Goal: Navigation & Orientation: Find specific page/section

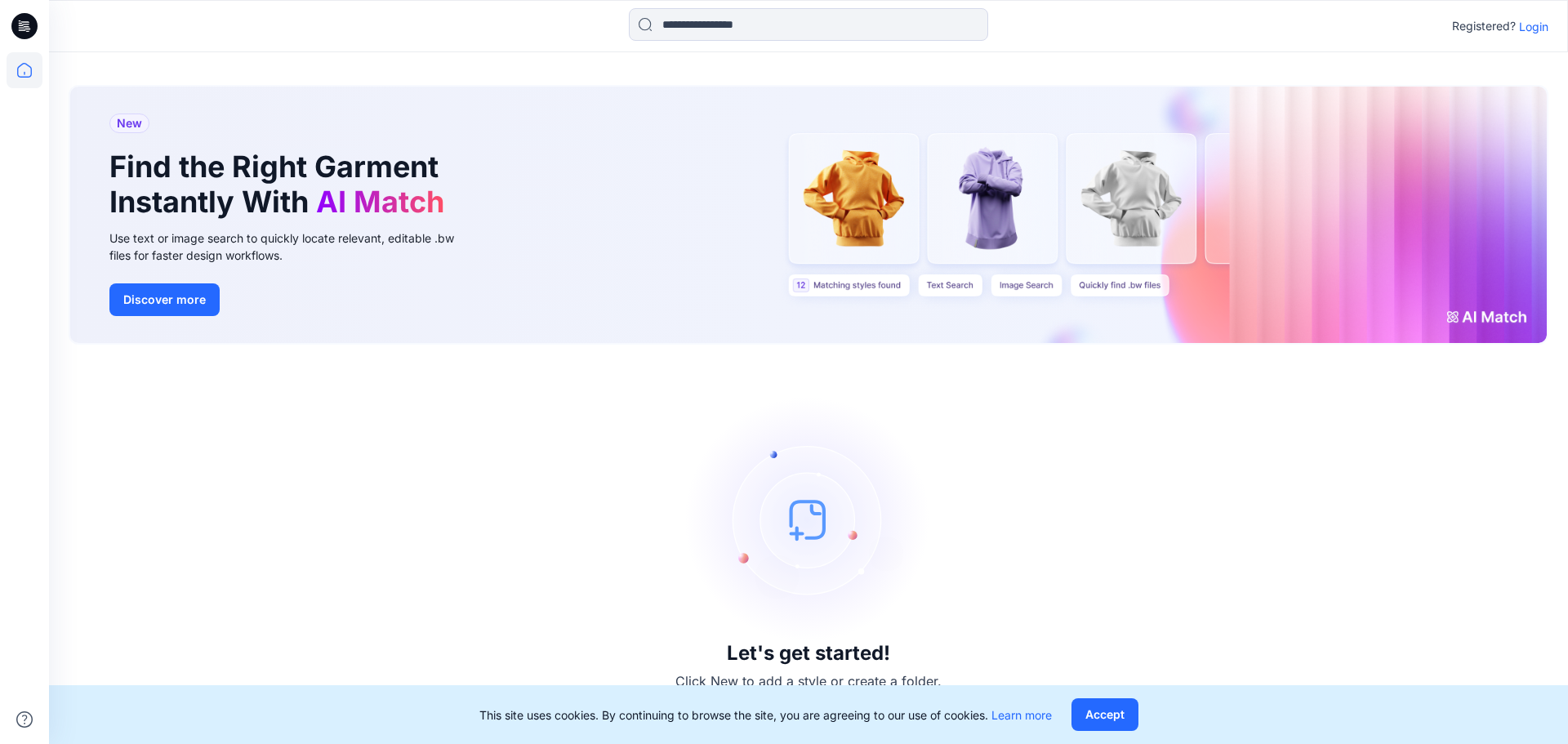
click at [1543, 22] on p "Login" at bounding box center [1533, 27] width 30 height 17
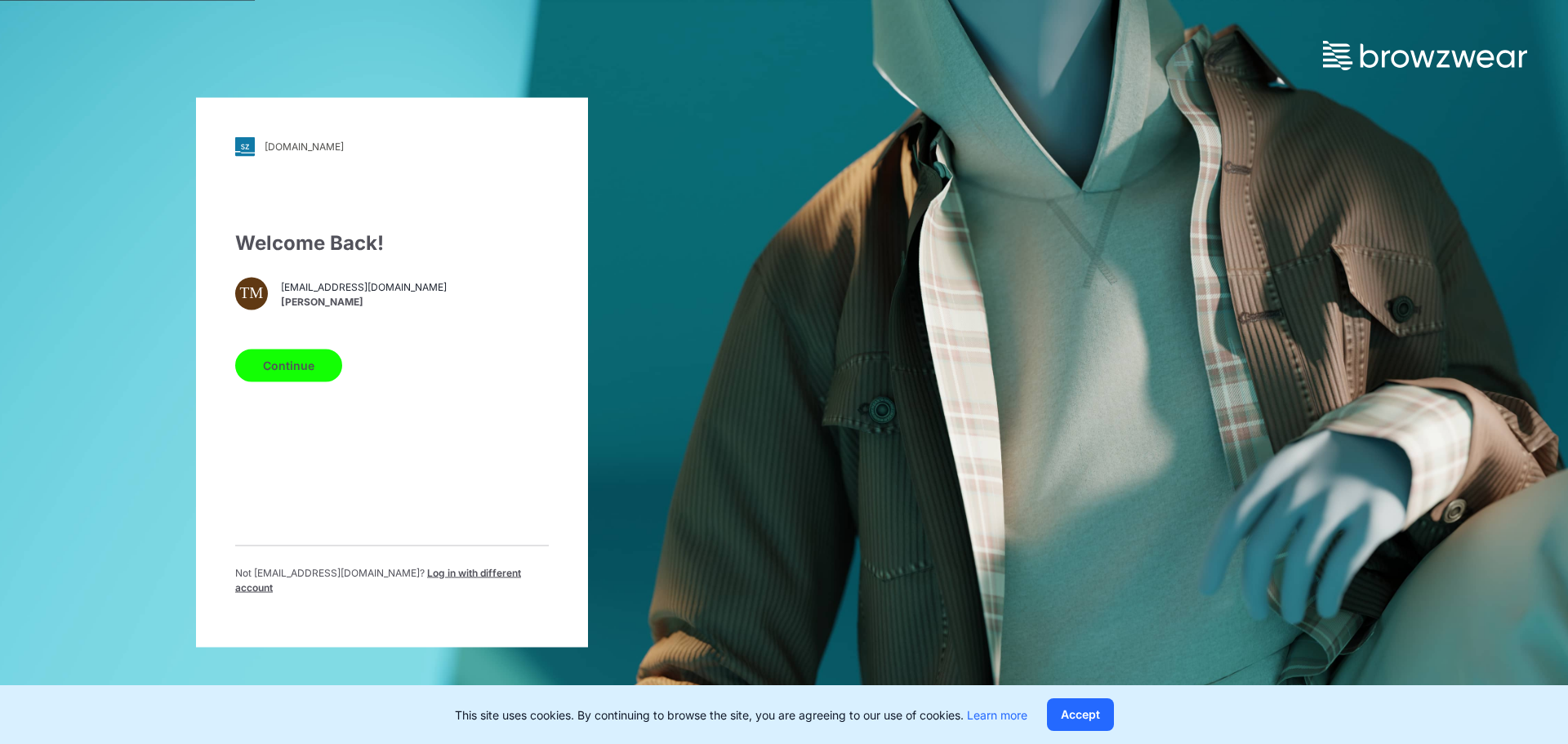
click at [300, 368] on button "Continue" at bounding box center [288, 365] width 107 height 33
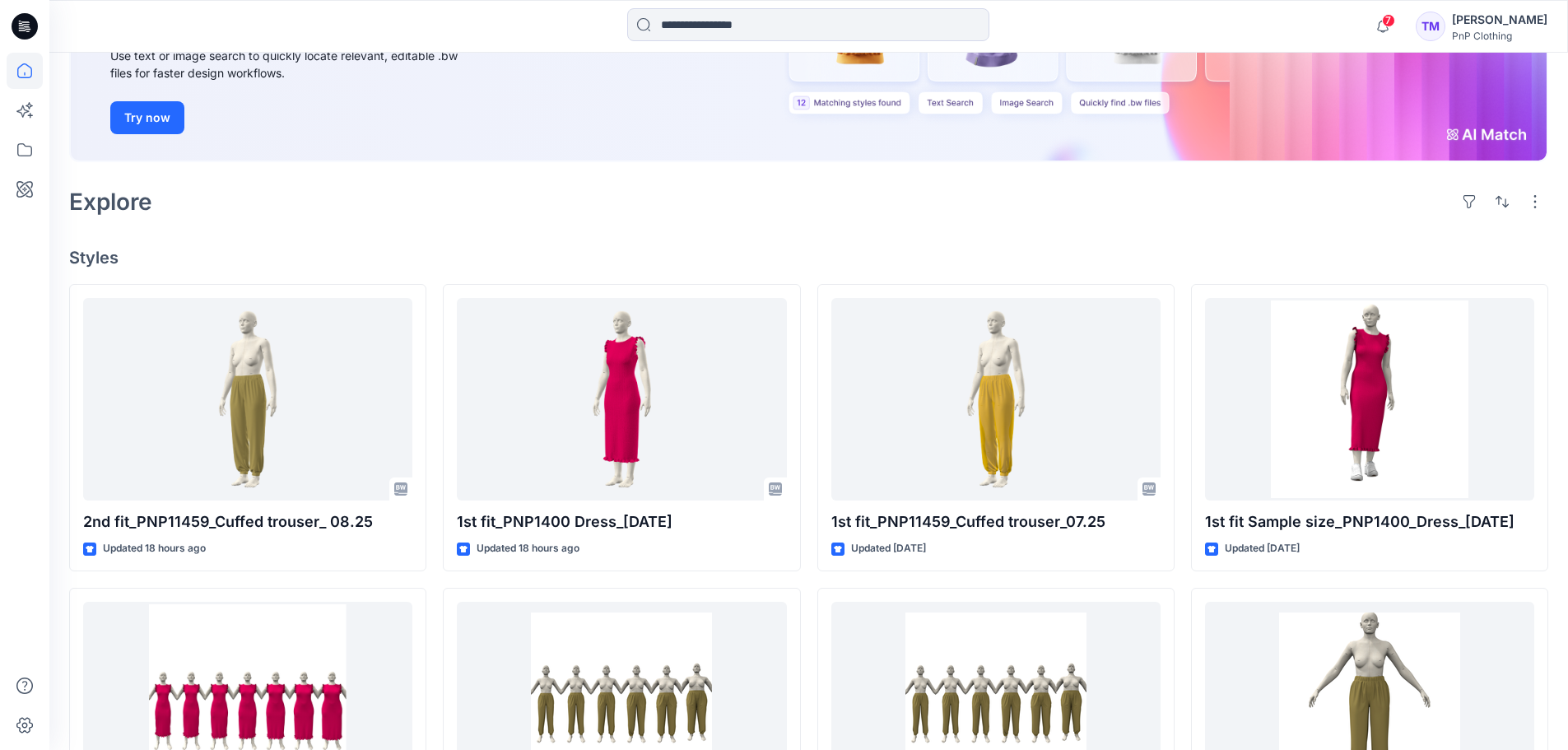
scroll to position [247, 0]
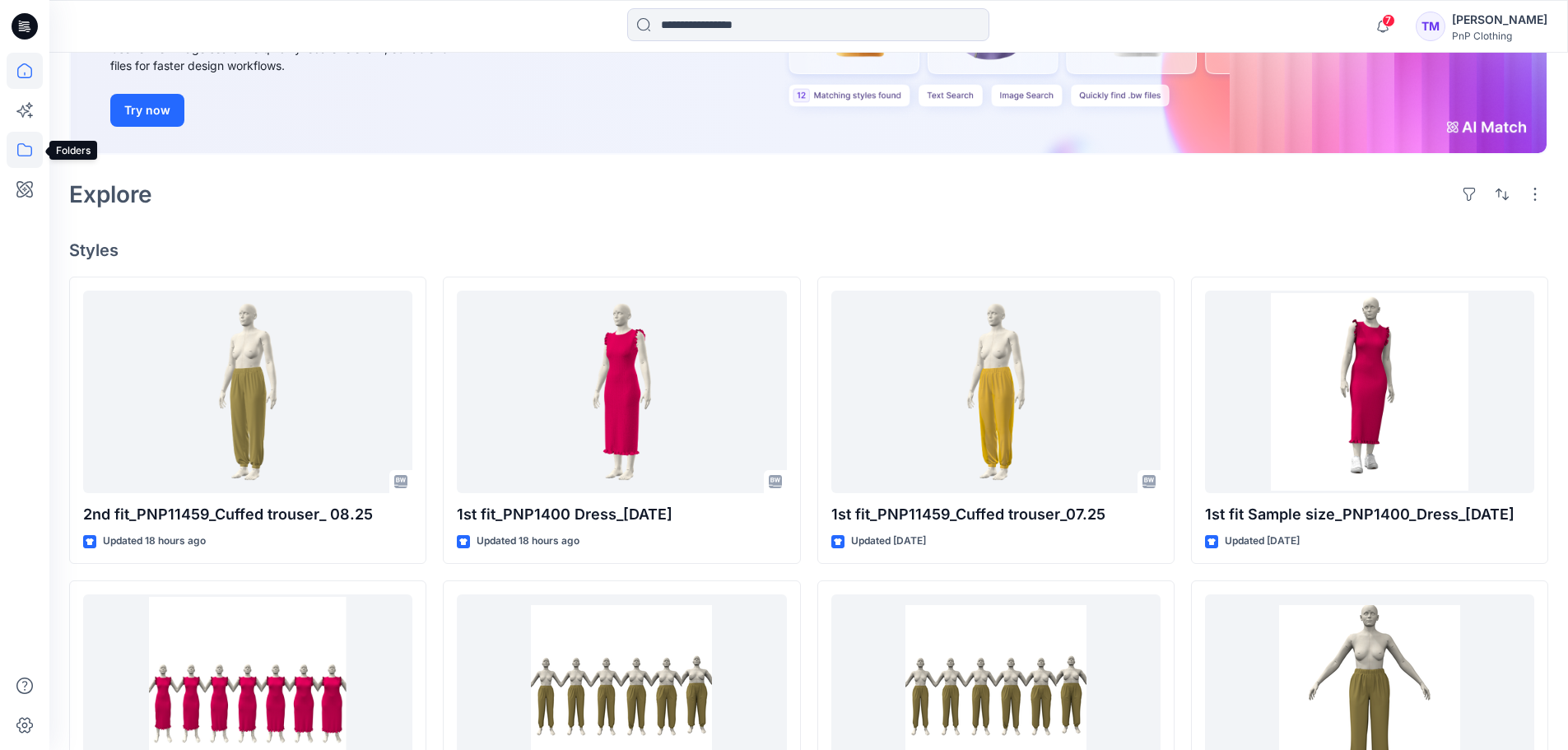
click at [14, 150] on icon at bounding box center [24, 149] width 36 height 36
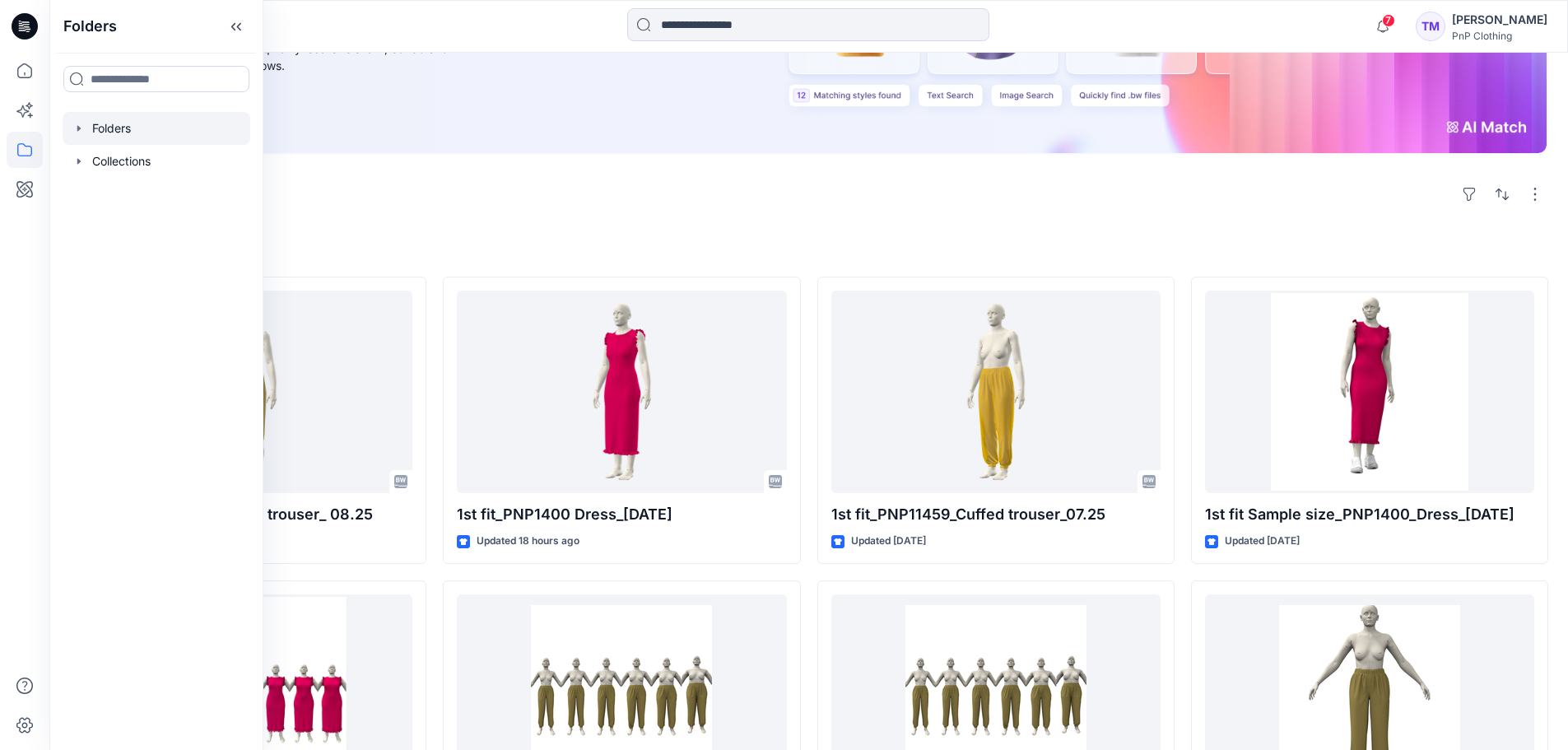
click at [83, 127] on icon "button" at bounding box center [79, 129] width 14 height 14
click at [93, 159] on icon "button" at bounding box center [96, 161] width 14 height 14
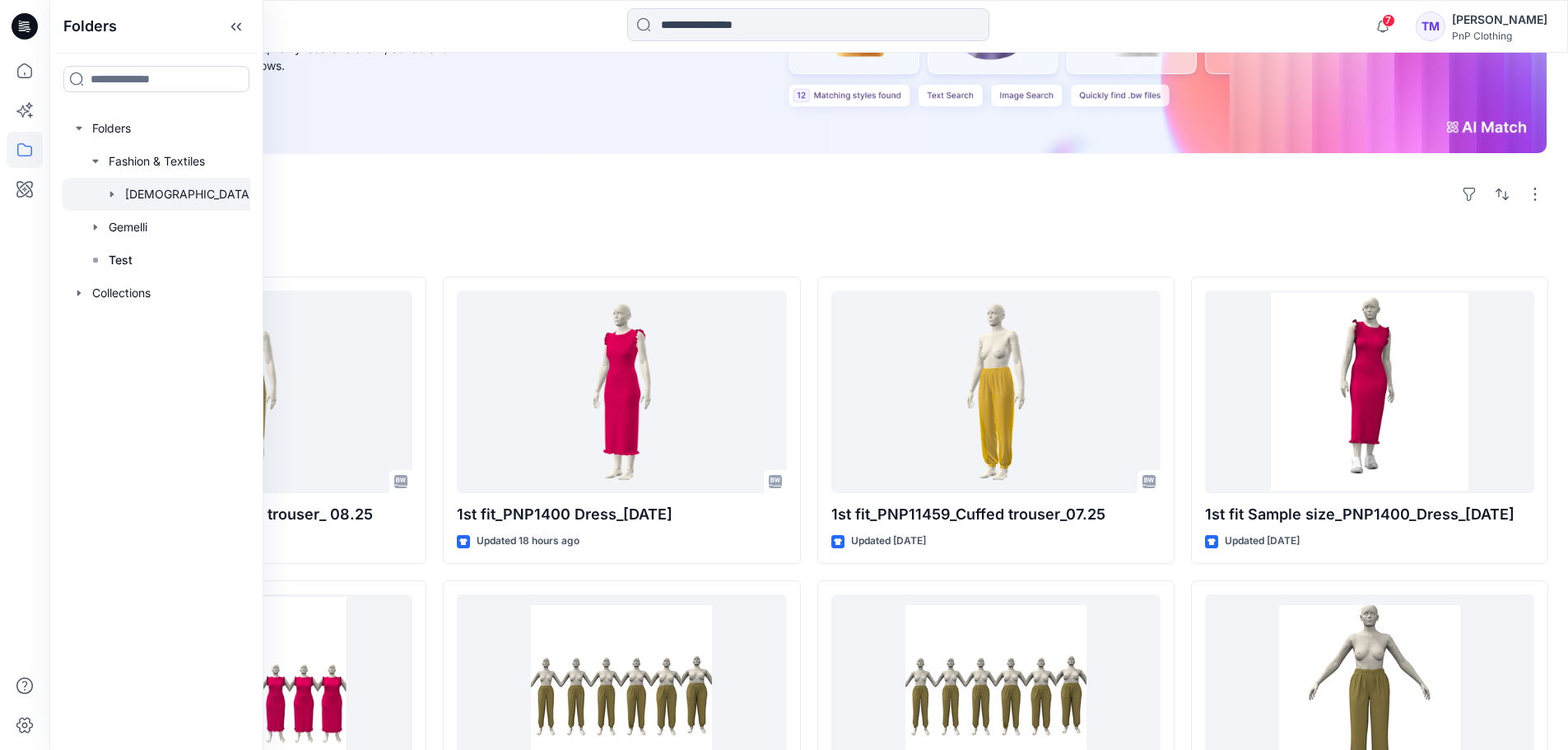
click at [165, 195] on div at bounding box center [186, 194] width 247 height 33
